Goal: Task Accomplishment & Management: Use online tool/utility

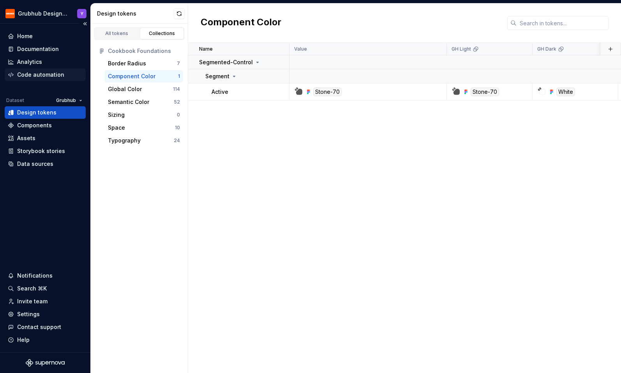
click at [48, 73] on div "Code automation" at bounding box center [40, 75] width 47 height 8
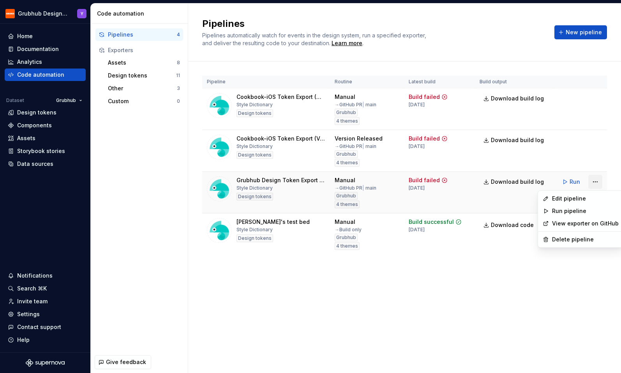
click at [598, 179] on html "Grubhub Design System Y Home Documentation Analytics Code automation Dataset Gr…" at bounding box center [310, 186] width 621 height 373
click at [577, 202] on div "Edit pipeline" at bounding box center [585, 199] width 67 height 8
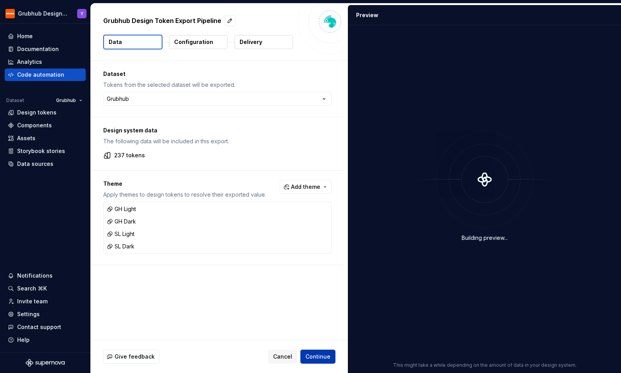
click at [321, 359] on span "Continue" at bounding box center [318, 357] width 25 height 8
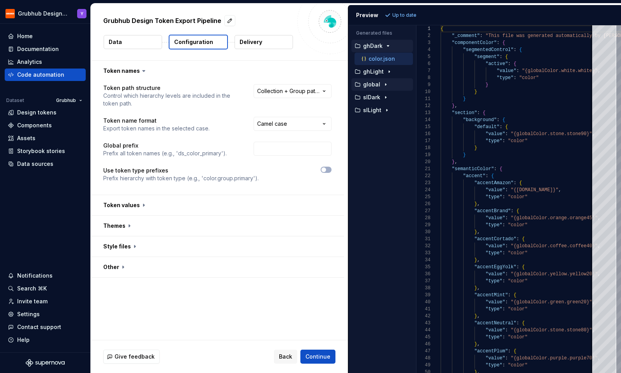
click at [375, 85] on p "global" at bounding box center [371, 84] width 17 height 6
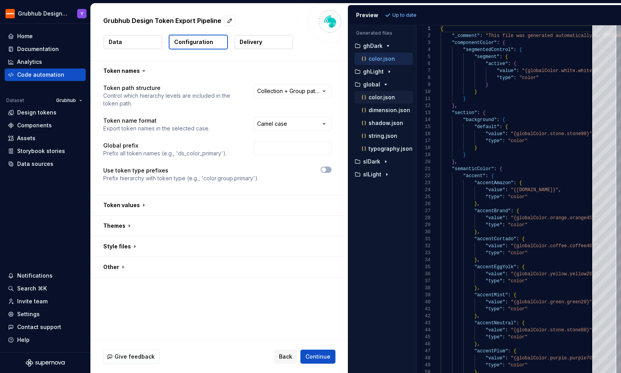
click at [388, 97] on p "color.json" at bounding box center [382, 97] width 27 height 6
type textarea "**********"
